Goal: Information Seeking & Learning: Learn about a topic

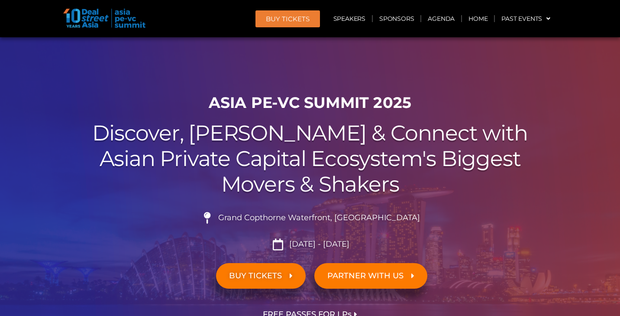
scroll to position [10801, 0]
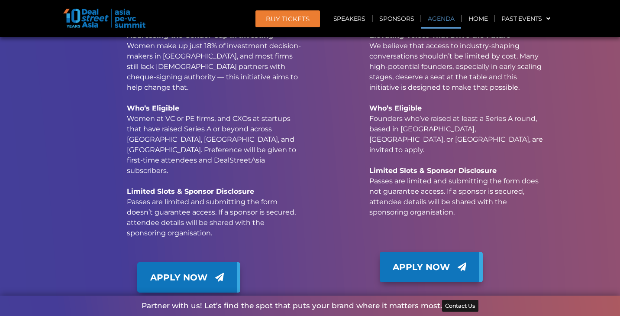
click at [445, 19] on link "Agenda" at bounding box center [441, 19] width 40 height 20
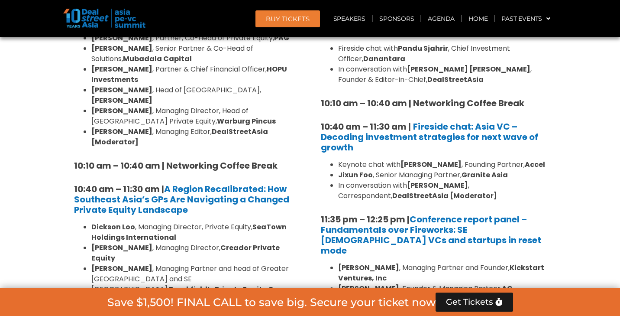
scroll to position [704, 0]
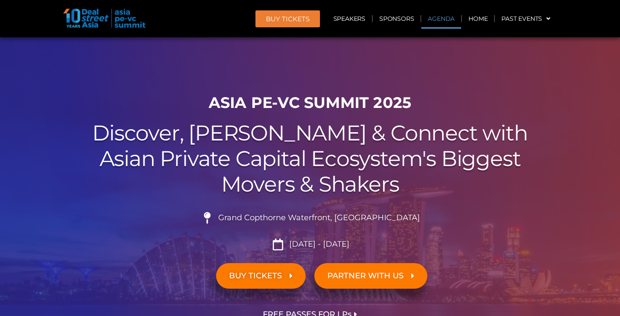
click at [445, 17] on link "Agenda" at bounding box center [441, 19] width 40 height 20
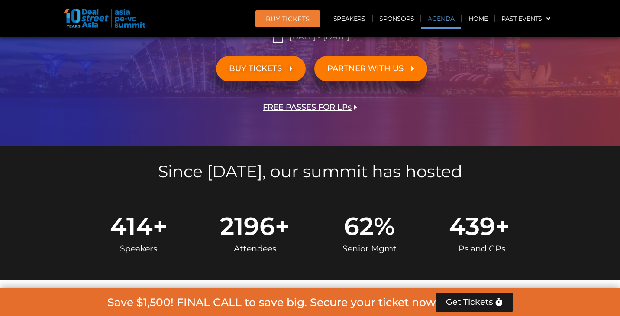
scroll to position [451, 0]
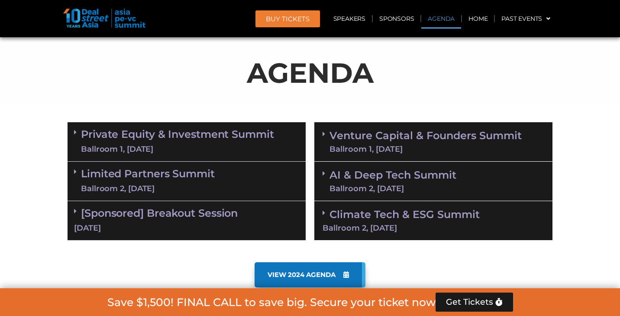
click at [429, 137] on link "Venture Capital & Founders​ Summit Ballroom 1, [DATE]" at bounding box center [425, 141] width 192 height 23
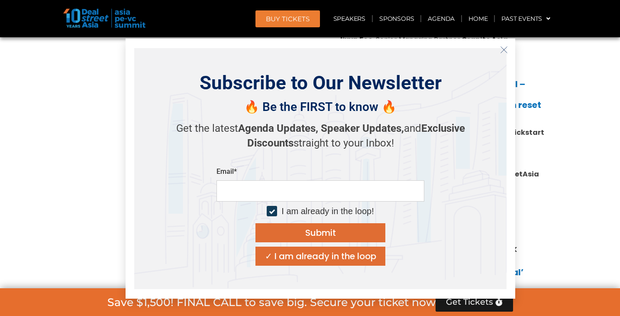
scroll to position [765, 0]
click at [504, 51] on icon "Close" at bounding box center [504, 50] width 8 height 8
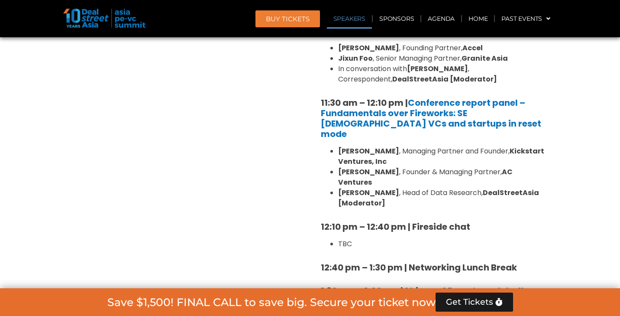
scroll to position [685, 0]
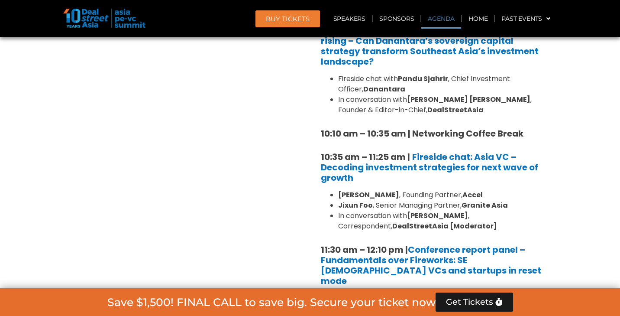
click at [452, 17] on link "Agenda" at bounding box center [441, 19] width 40 height 20
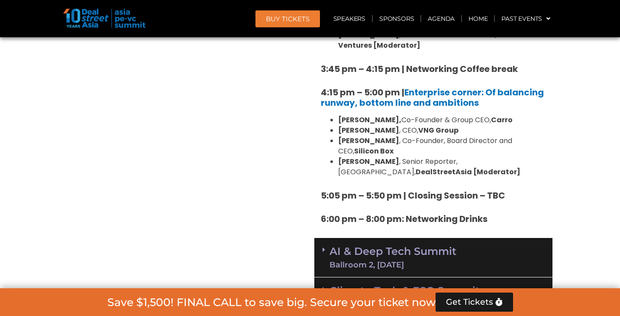
scroll to position [1634, 0]
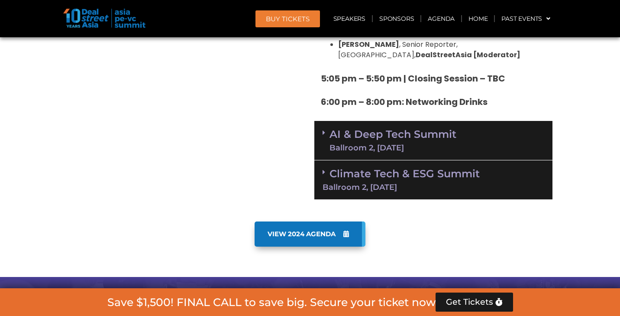
click at [413, 129] on link "AI & Deep Tech Summit Ballroom 2, [DATE]" at bounding box center [392, 140] width 127 height 23
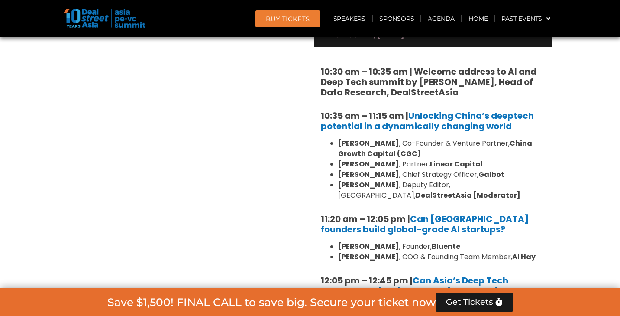
scroll to position [1753, 0]
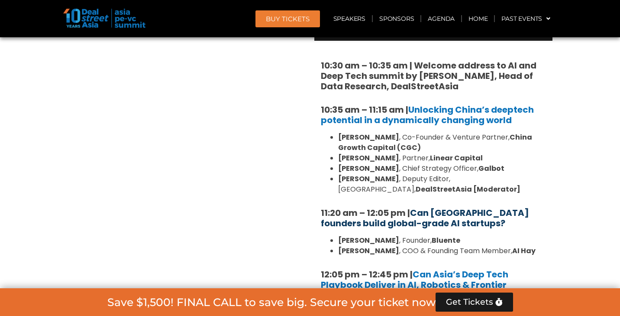
click at [412, 206] on link "Can [GEOGRAPHIC_DATA] founders build global-grade AI startups?" at bounding box center [425, 217] width 208 height 23
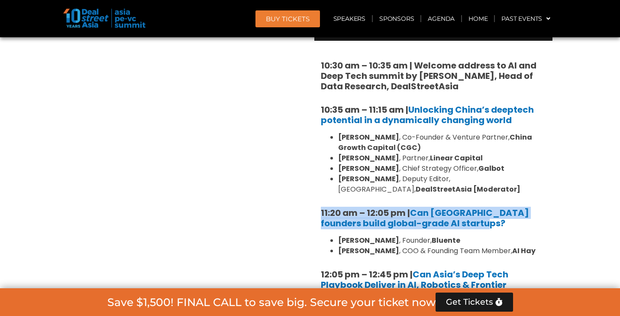
drag, startPoint x: 310, startPoint y: 158, endPoint x: 469, endPoint y: 166, distance: 159.5
copy strong "11:20 am – 12:05 pm | Can [GEOGRAPHIC_DATA] founders build global-grade AI star…"
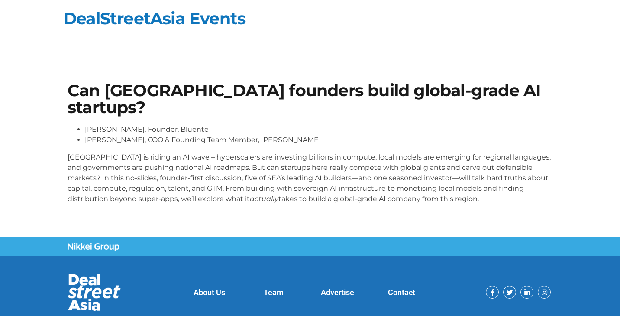
drag, startPoint x: 61, startPoint y: 67, endPoint x: 455, endPoint y: 205, distance: 417.7
click at [455, 205] on section "Can Southeast Asia founders build global-grade AI startups? Daphne Tay, Founder…" at bounding box center [310, 146] width 620 height 181
copy div "Can Southeast Asia founders build global-grade AI startups? Daphne Tay, Founder…"
